Goal: Task Accomplishment & Management: Manage account settings

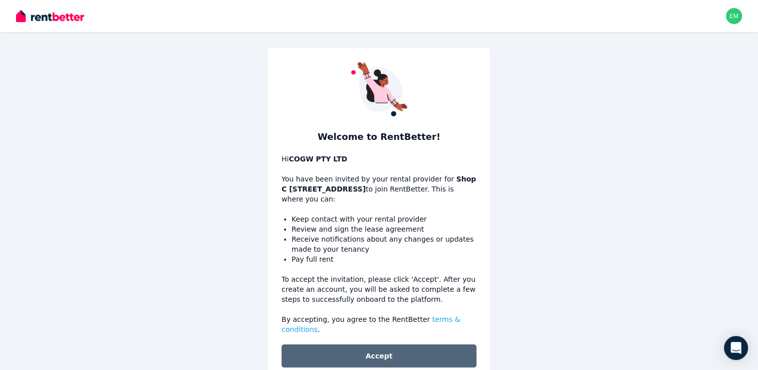
click at [403, 344] on button "Accept" at bounding box center [378, 355] width 195 height 23
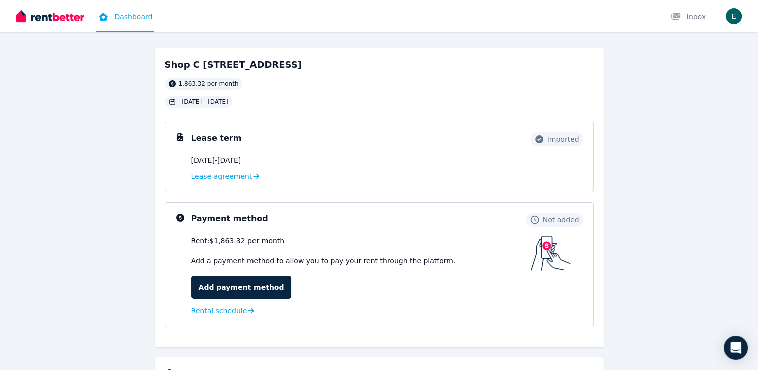
scroll to position [40, 0]
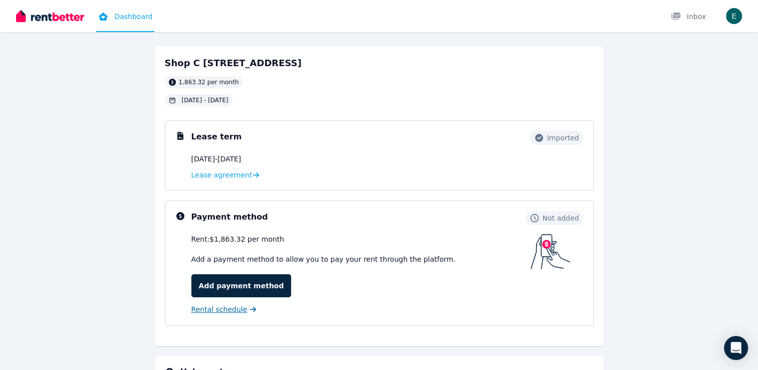
click at [213, 307] on span "Rental schedule" at bounding box center [219, 309] width 56 height 10
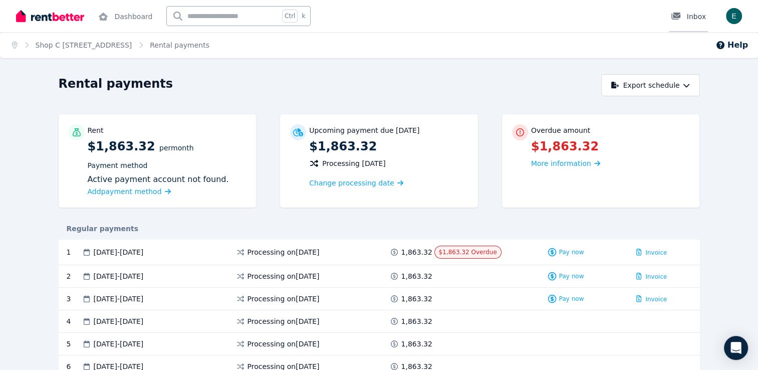
click at [703, 19] on div "Inbox" at bounding box center [688, 17] width 35 height 10
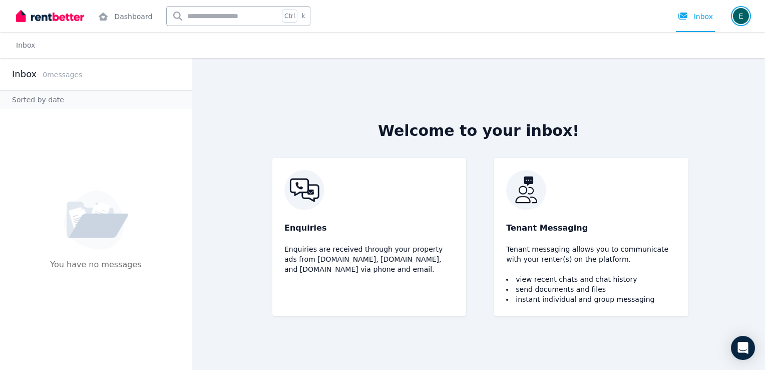
click at [743, 15] on img "button" at bounding box center [741, 16] width 16 height 16
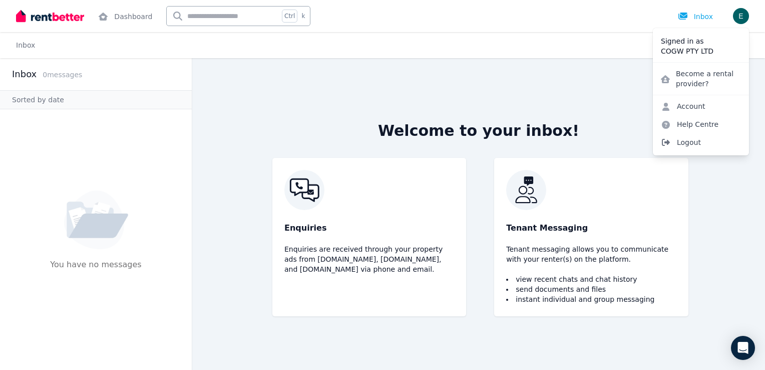
click at [683, 141] on span "Logout" at bounding box center [701, 142] width 96 height 18
